Goal: Information Seeking & Learning: Learn about a topic

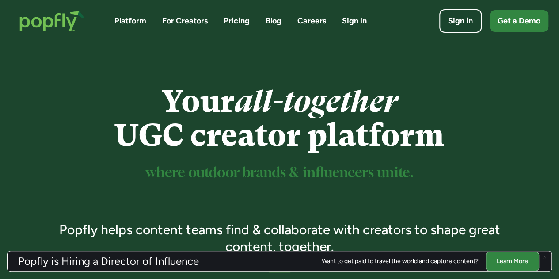
click at [243, 22] on link "Pricing" at bounding box center [237, 20] width 26 height 11
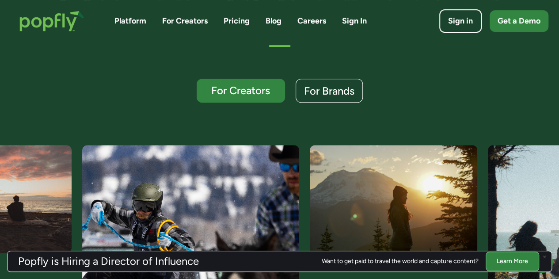
scroll to position [265, 0]
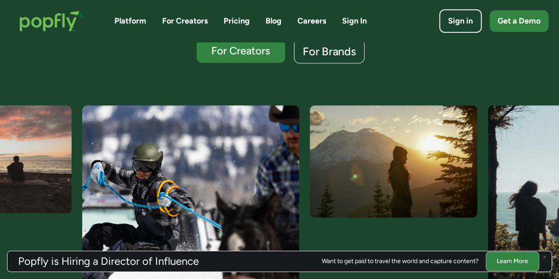
click at [336, 53] on div "For Brands" at bounding box center [329, 51] width 53 height 11
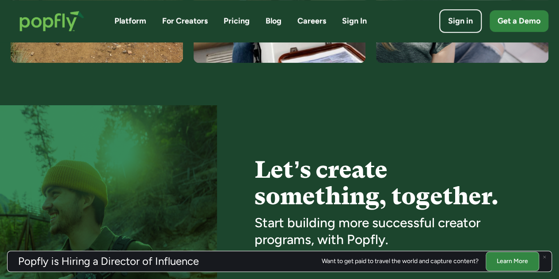
scroll to position [1976, 0]
